Goal: Transaction & Acquisition: Purchase product/service

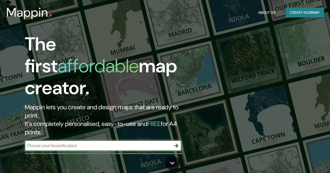
click at [67, 143] on input "text" at bounding box center [98, 146] width 146 height 6
type input "[GEOGRAPHIC_DATA]"
click at [175, 143] on icon "button" at bounding box center [176, 146] width 6 height 6
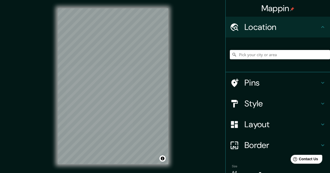
click at [255, 57] on input "Pick your city or area" at bounding box center [280, 54] width 100 height 9
drag, startPoint x: 244, startPoint y: 54, endPoint x: 333, endPoint y: 52, distance: 89.2
click at [330, 52] on html "Mappin Location Pasto-[GEOGRAPHIC_DATA], 520038 Pasto, [GEOGRAPHIC_DATA], [GEOG…" at bounding box center [165, 86] width 330 height 173
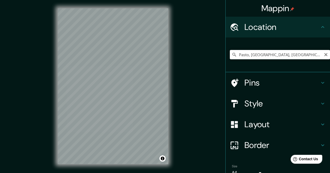
drag, startPoint x: 286, startPoint y: 55, endPoint x: 201, endPoint y: 56, distance: 85.0
click at [201, 56] on div "Mappin Location [GEOGRAPHIC_DATA], [GEOGRAPHIC_DATA], [GEOGRAPHIC_DATA] Pasto […" at bounding box center [165, 90] width 330 height 181
type input "Pasto, [GEOGRAPHIC_DATA], [GEOGRAPHIC_DATA]"
click at [290, 28] on h4 "Location" at bounding box center [281, 27] width 75 height 10
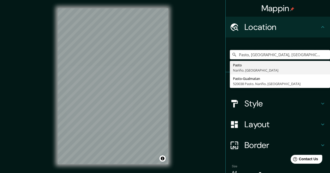
drag, startPoint x: 284, startPoint y: 55, endPoint x: 216, endPoint y: 41, distance: 69.1
click at [216, 41] on div "Mappin Location [GEOGRAPHIC_DATA], [GEOGRAPHIC_DATA], [GEOGRAPHIC_DATA] Pasto […" at bounding box center [165, 90] width 330 height 181
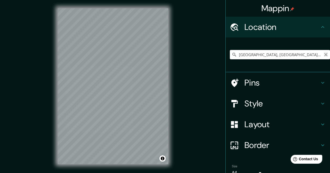
type input "[GEOGRAPHIC_DATA], [GEOGRAPHIC_DATA], [GEOGRAPHIC_DATA], [GEOGRAPHIC_DATA]"
click at [324, 54] on icon "Clear" at bounding box center [325, 54] width 3 height 3
click at [276, 55] on input "Pick your city or area" at bounding box center [280, 54] width 100 height 9
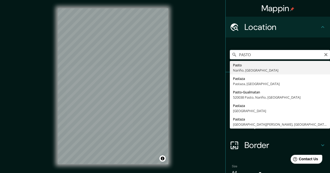
type input "Pasto, [GEOGRAPHIC_DATA], [GEOGRAPHIC_DATA]"
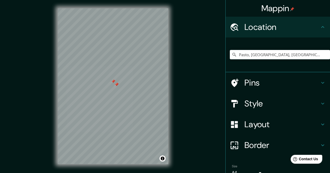
click at [114, 8] on div at bounding box center [113, 8] width 111 height 0
click at [119, 71] on div at bounding box center [118, 71] width 4 height 4
click at [116, 8] on div at bounding box center [113, 8] width 111 height 0
